Goal: Find specific page/section

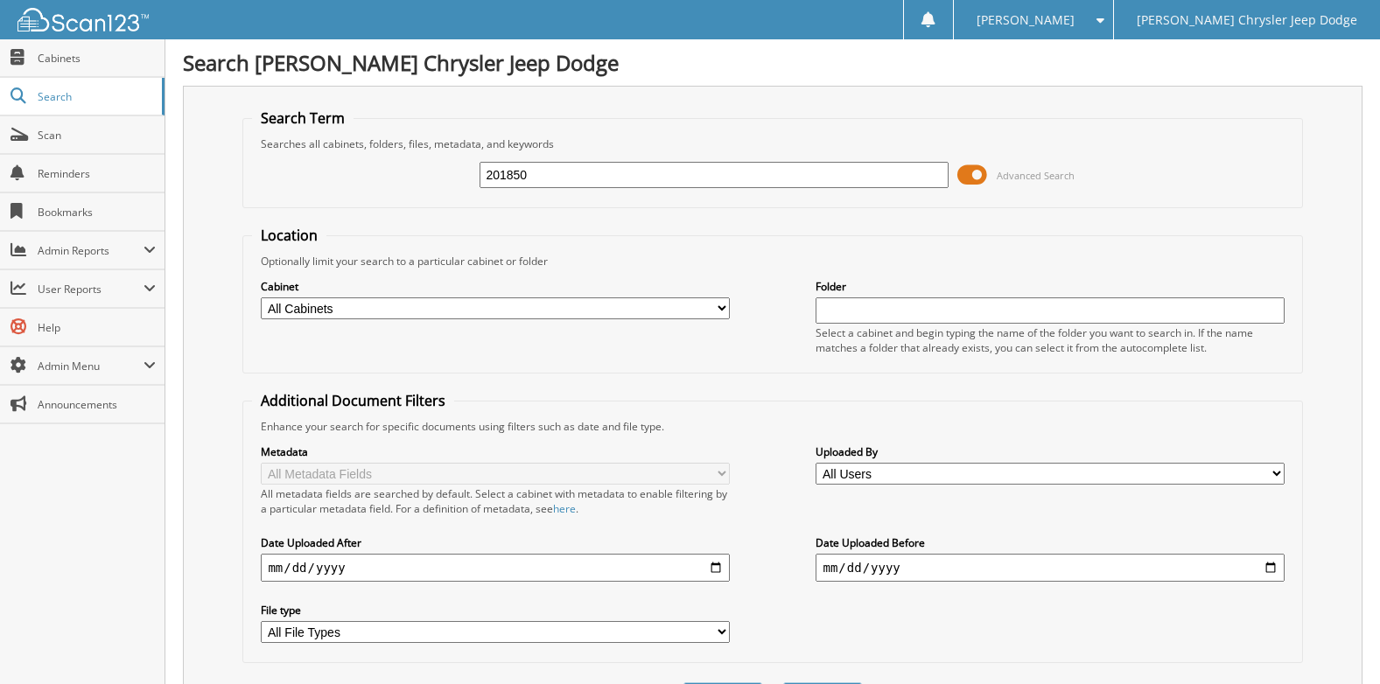
drag, startPoint x: 544, startPoint y: 178, endPoint x: 416, endPoint y: 159, distance: 129.9
click at [416, 159] on div "201850 Advanced Search" at bounding box center [772, 174] width 1041 height 47
type input "229058"
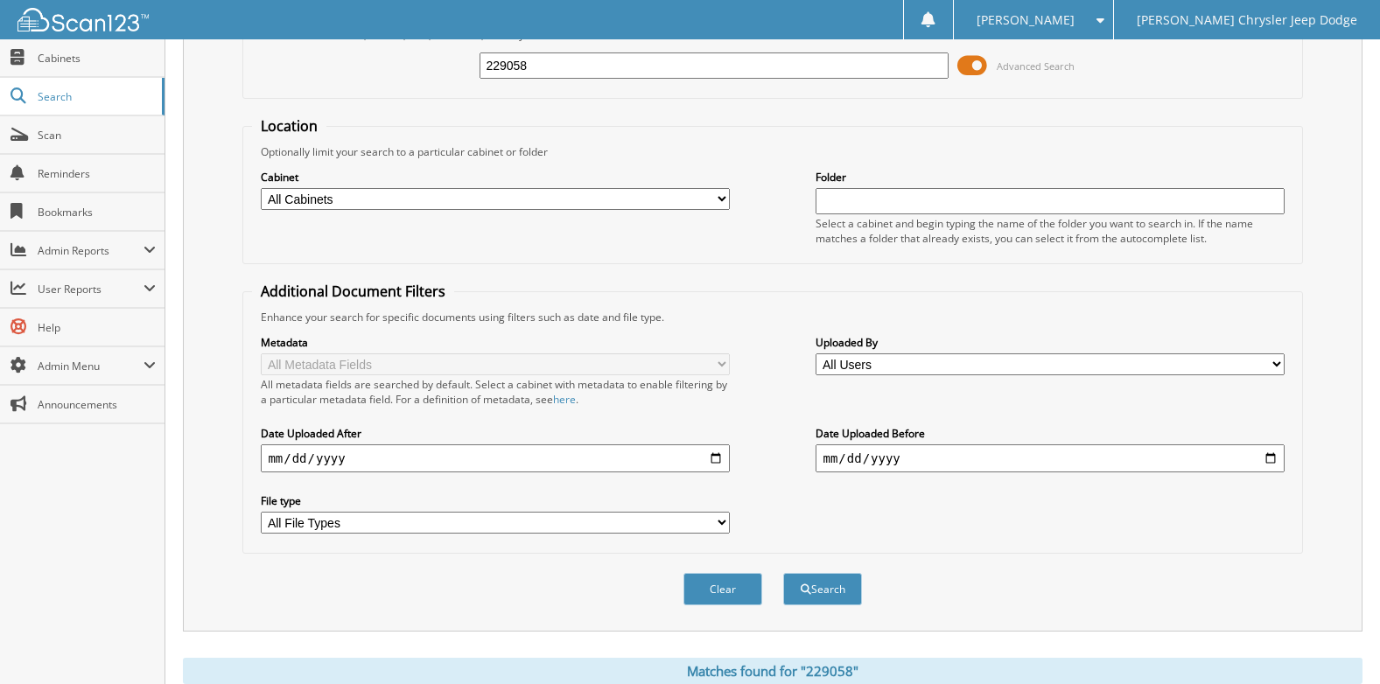
scroll to position [350, 0]
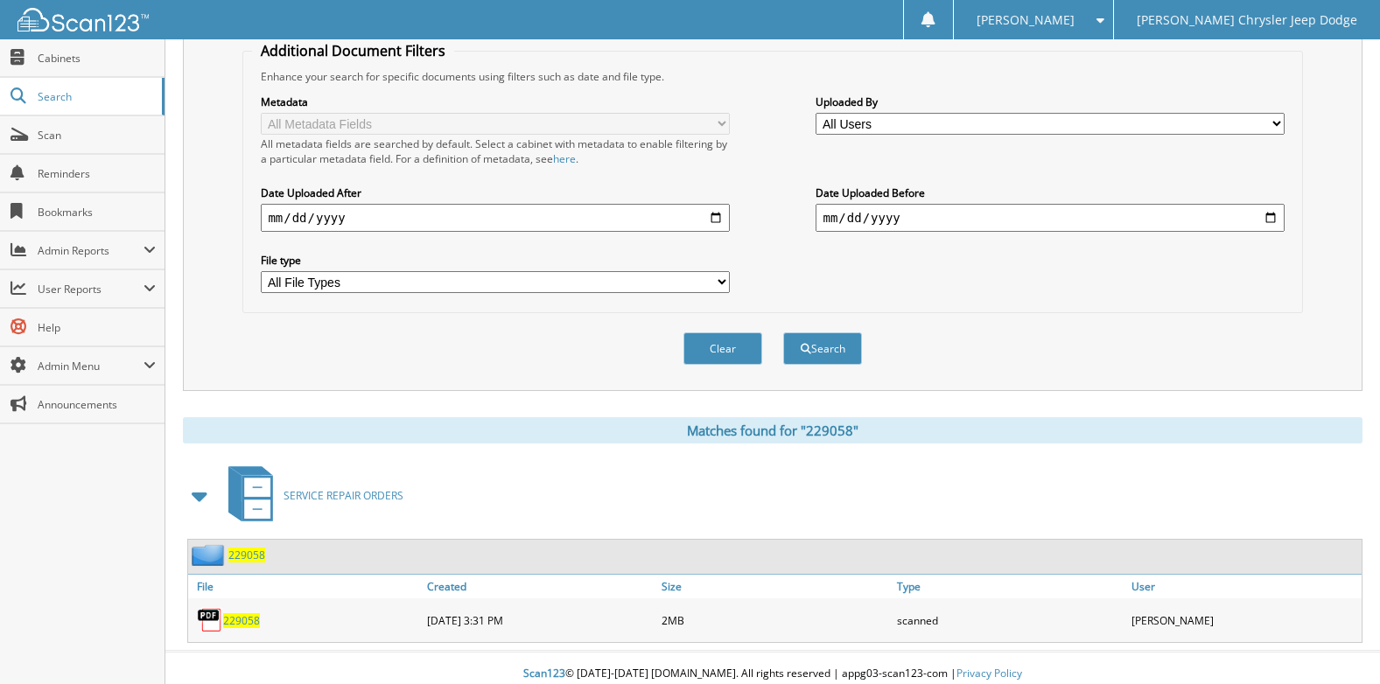
click at [253, 621] on span "229058" at bounding box center [241, 620] width 37 height 15
